Goal: Obtain resource: Download file/media

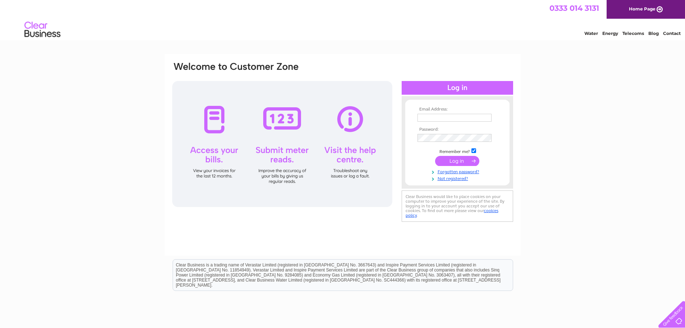
type input "jason.chong@easternhealthcare.co.uk"
click at [459, 160] on input "submit" at bounding box center [457, 161] width 44 height 10
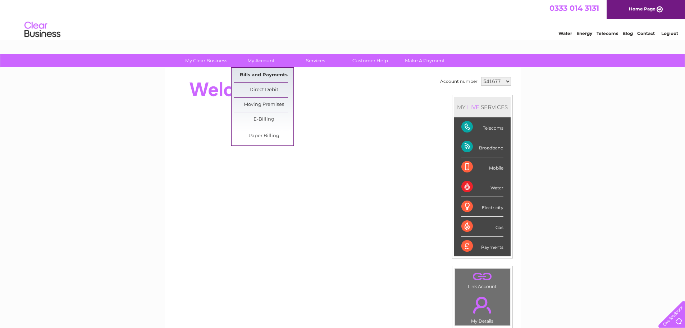
click at [257, 75] on link "Bills and Payments" at bounding box center [263, 75] width 59 height 14
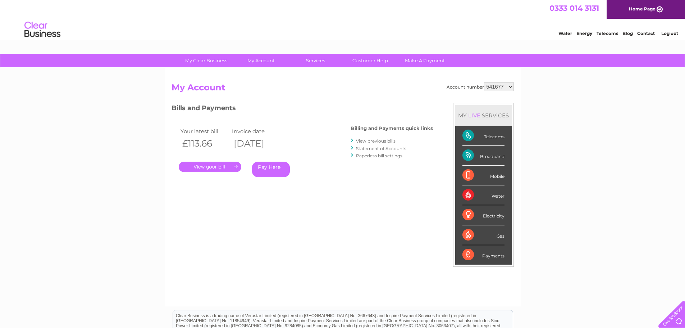
click at [205, 168] on link "." at bounding box center [210, 167] width 63 height 10
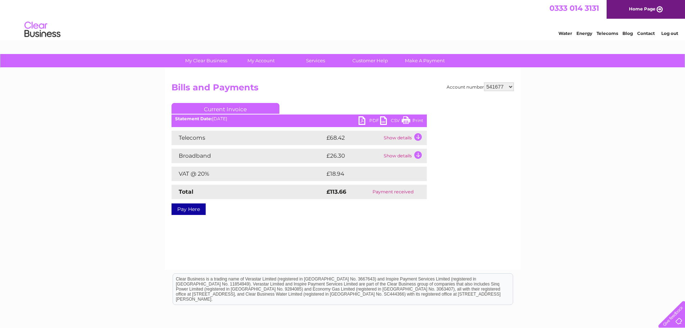
click at [366, 119] on link "PDF" at bounding box center [370, 121] width 22 height 10
click at [511, 87] on select "541677 1150922" at bounding box center [499, 86] width 30 height 9
select select "1150922"
click at [485, 82] on select "541677 1150922" at bounding box center [499, 86] width 30 height 9
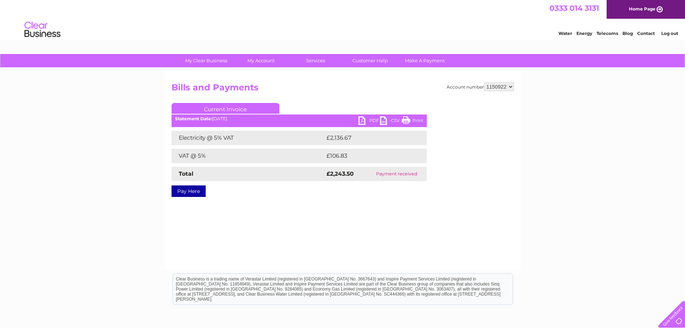
click at [367, 123] on link "PDF" at bounding box center [370, 121] width 22 height 10
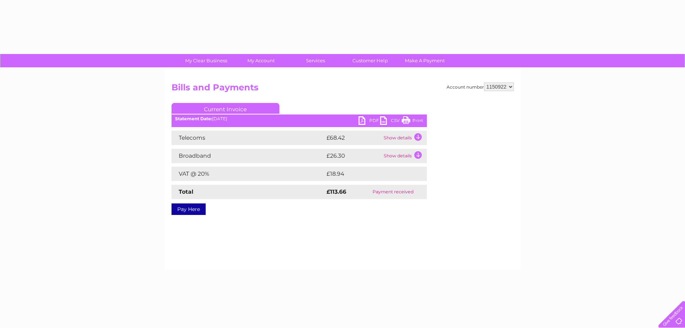
select select "1150922"
